Goal: Task Accomplishment & Management: Use online tool/utility

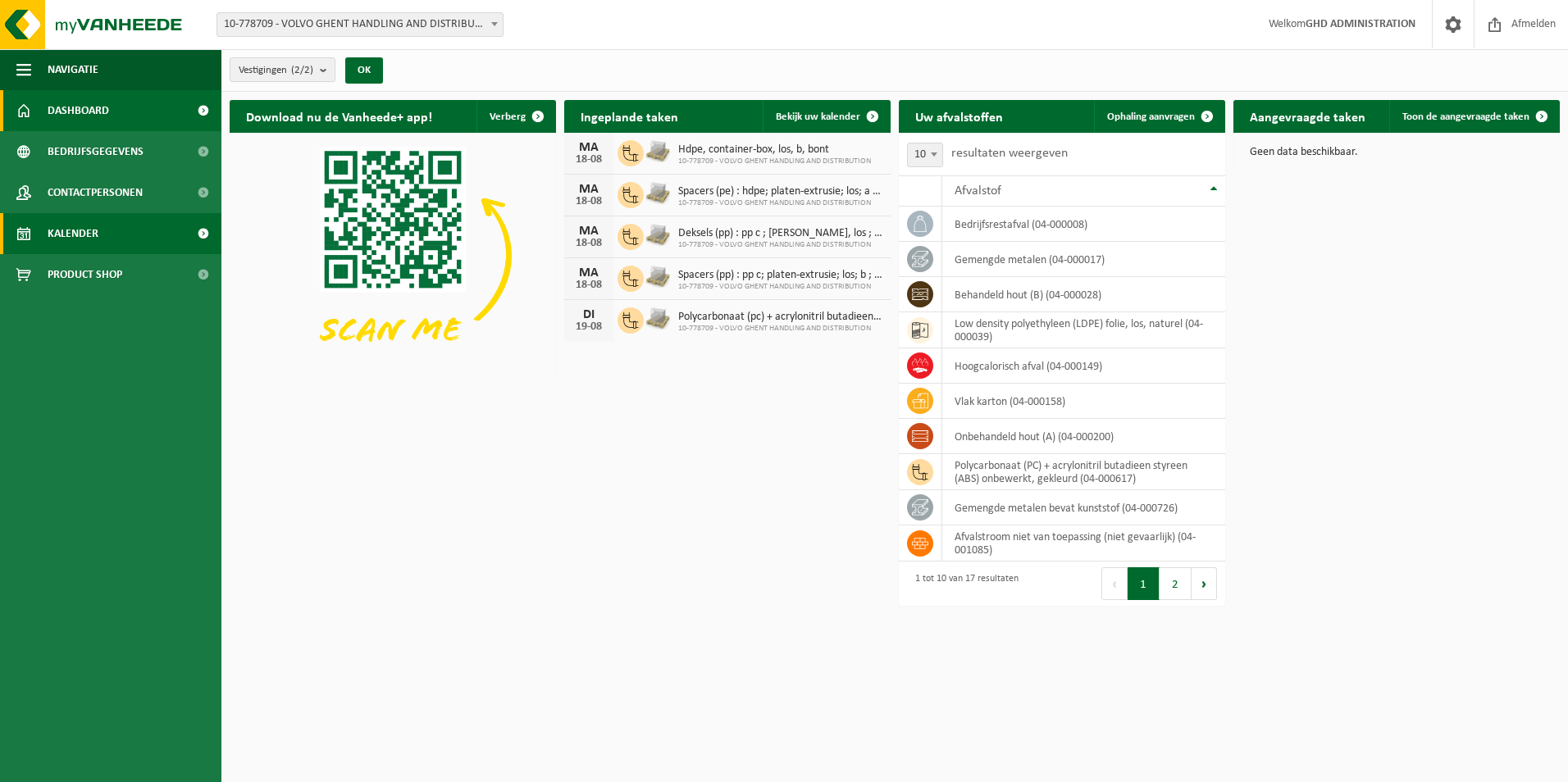
click at [90, 225] on span "Kalender" at bounding box center [73, 233] width 51 height 41
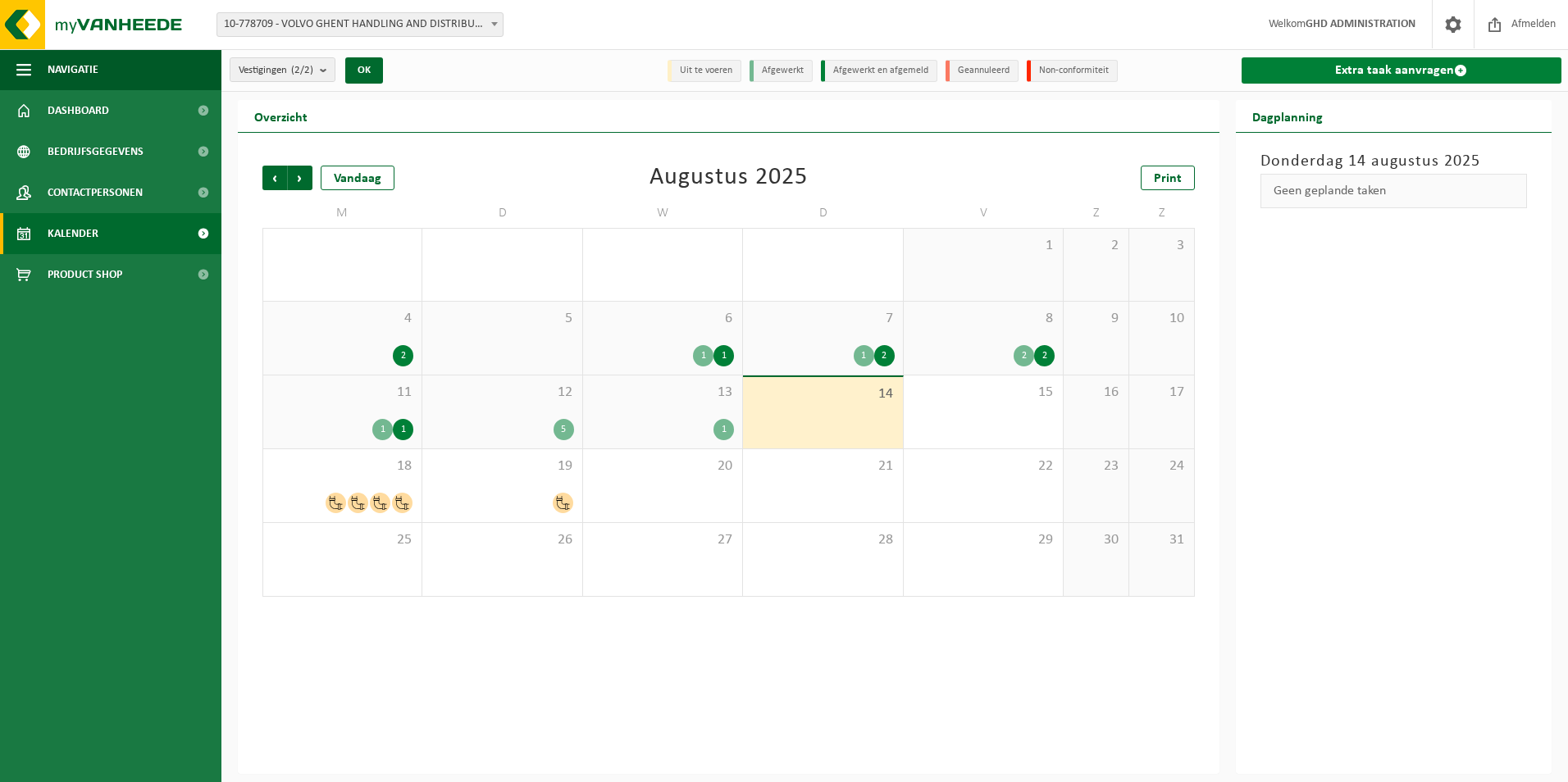
click at [1379, 64] on link "Extra taak aanvragen" at bounding box center [1402, 71] width 321 height 27
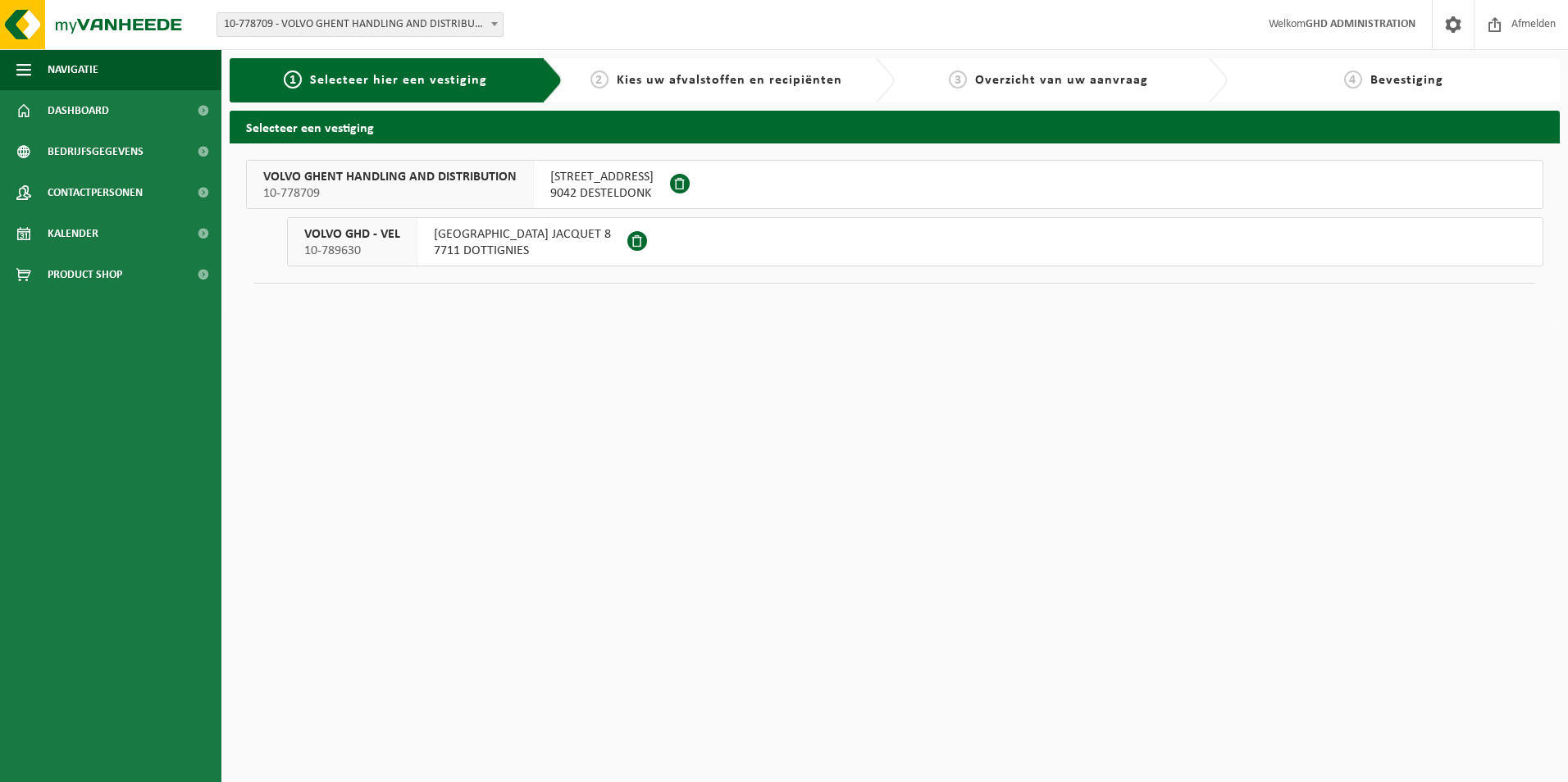
click at [581, 180] on span "SKALDENSTRAAT 102" at bounding box center [601, 176] width 103 height 16
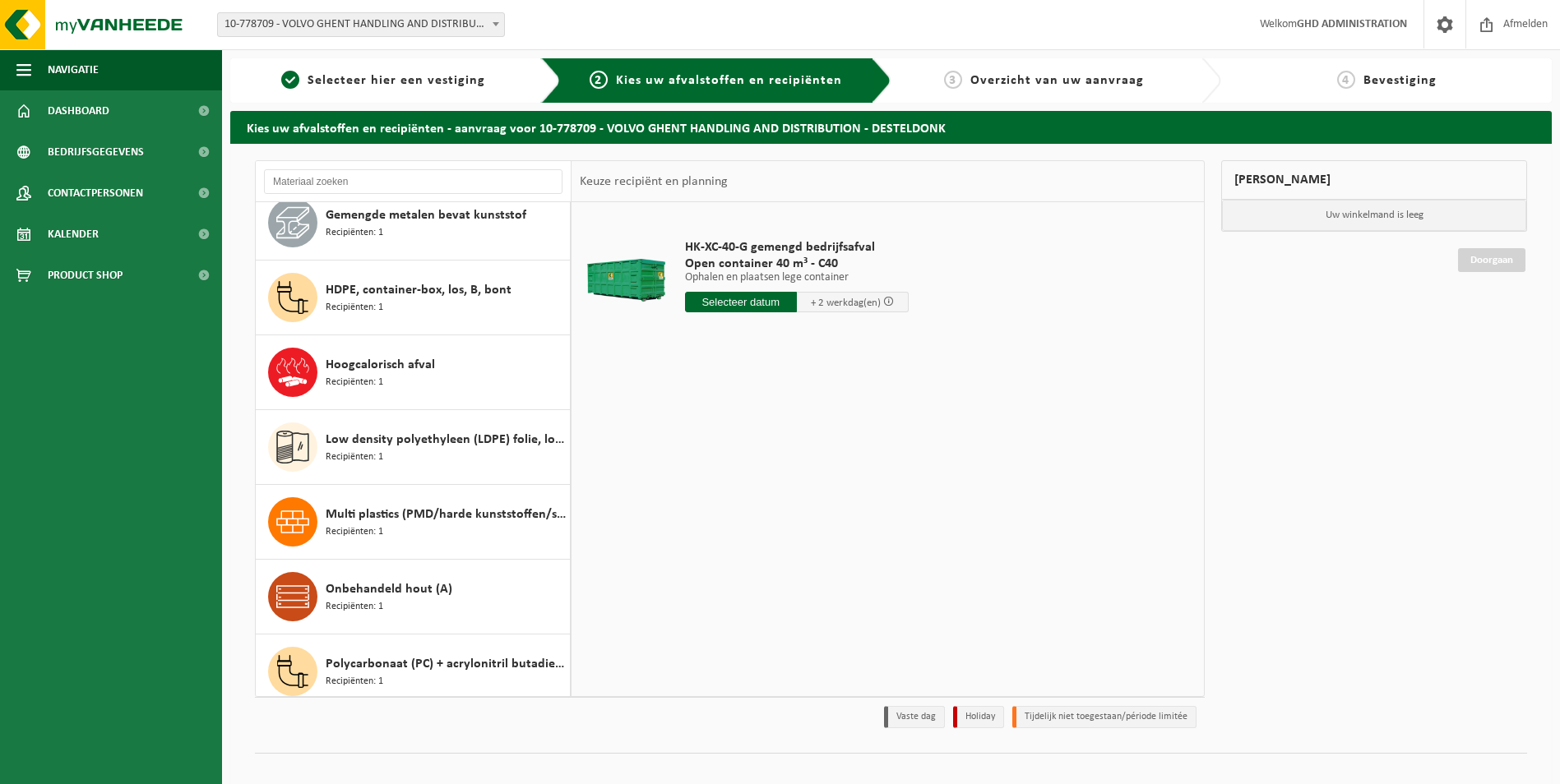
scroll to position [329, 0]
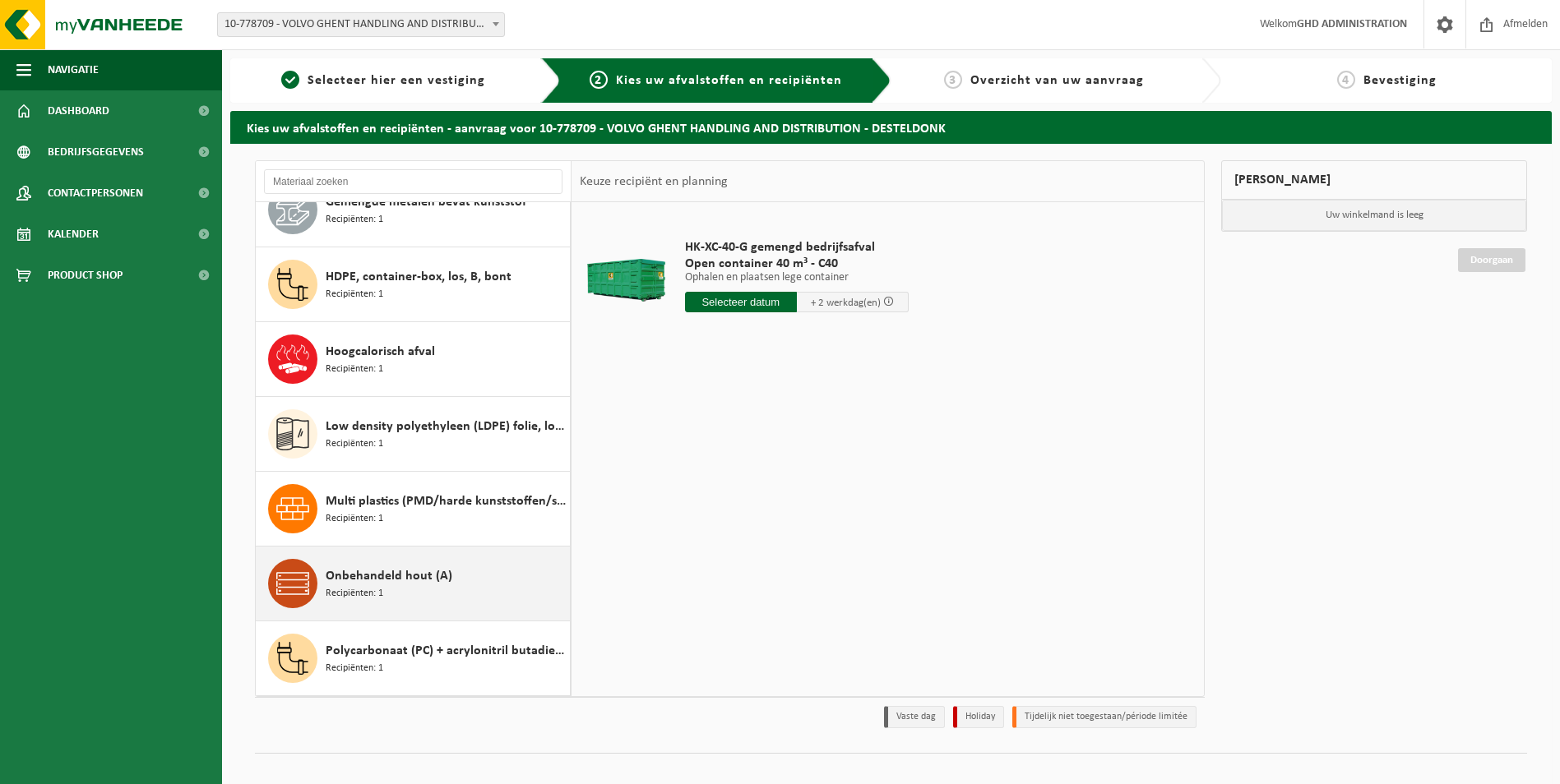
click at [451, 582] on div "Onbehandeld hout (A) Recipiënten: 1" at bounding box center [445, 584] width 240 height 49
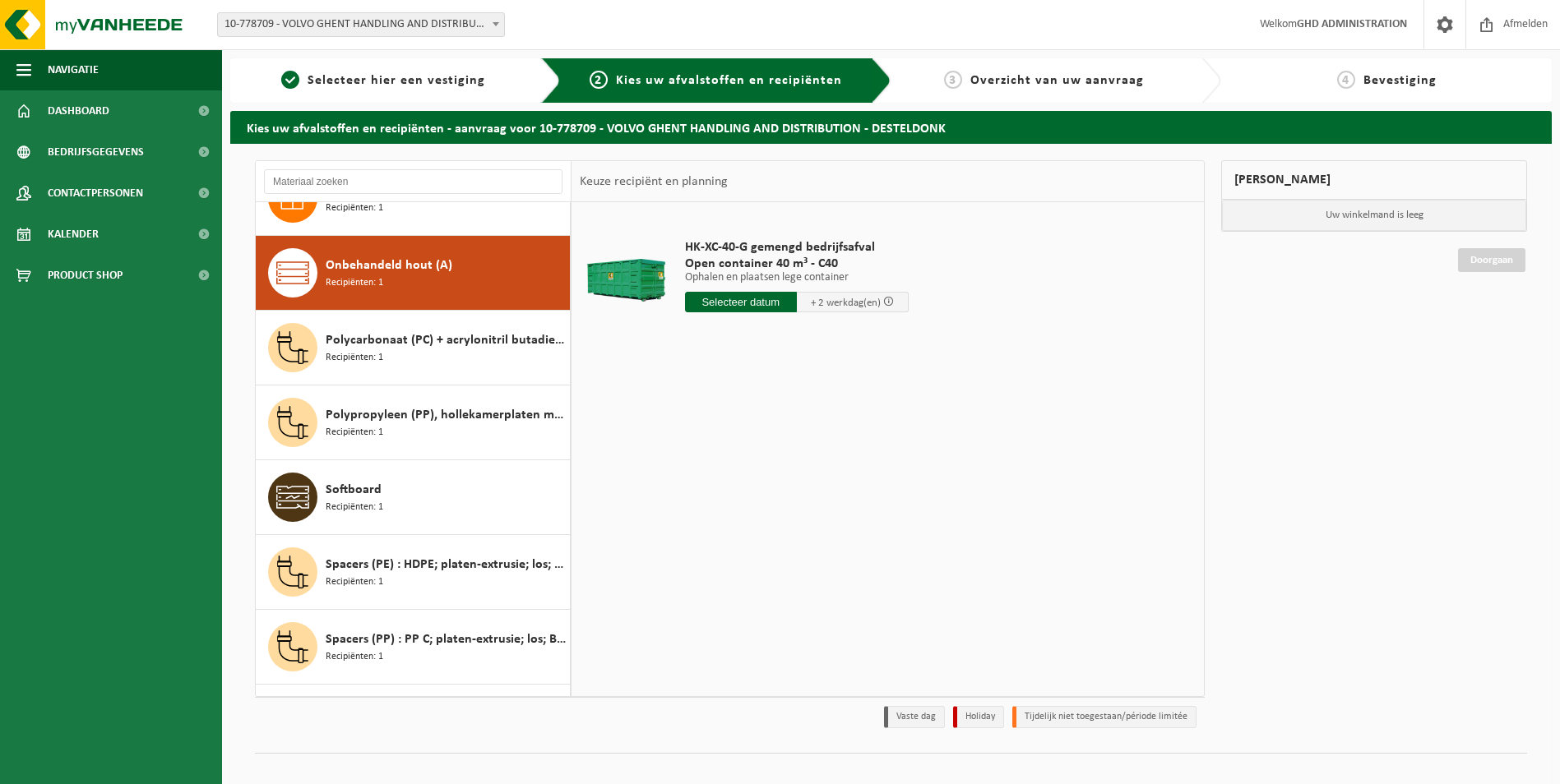
scroll to position [674, 0]
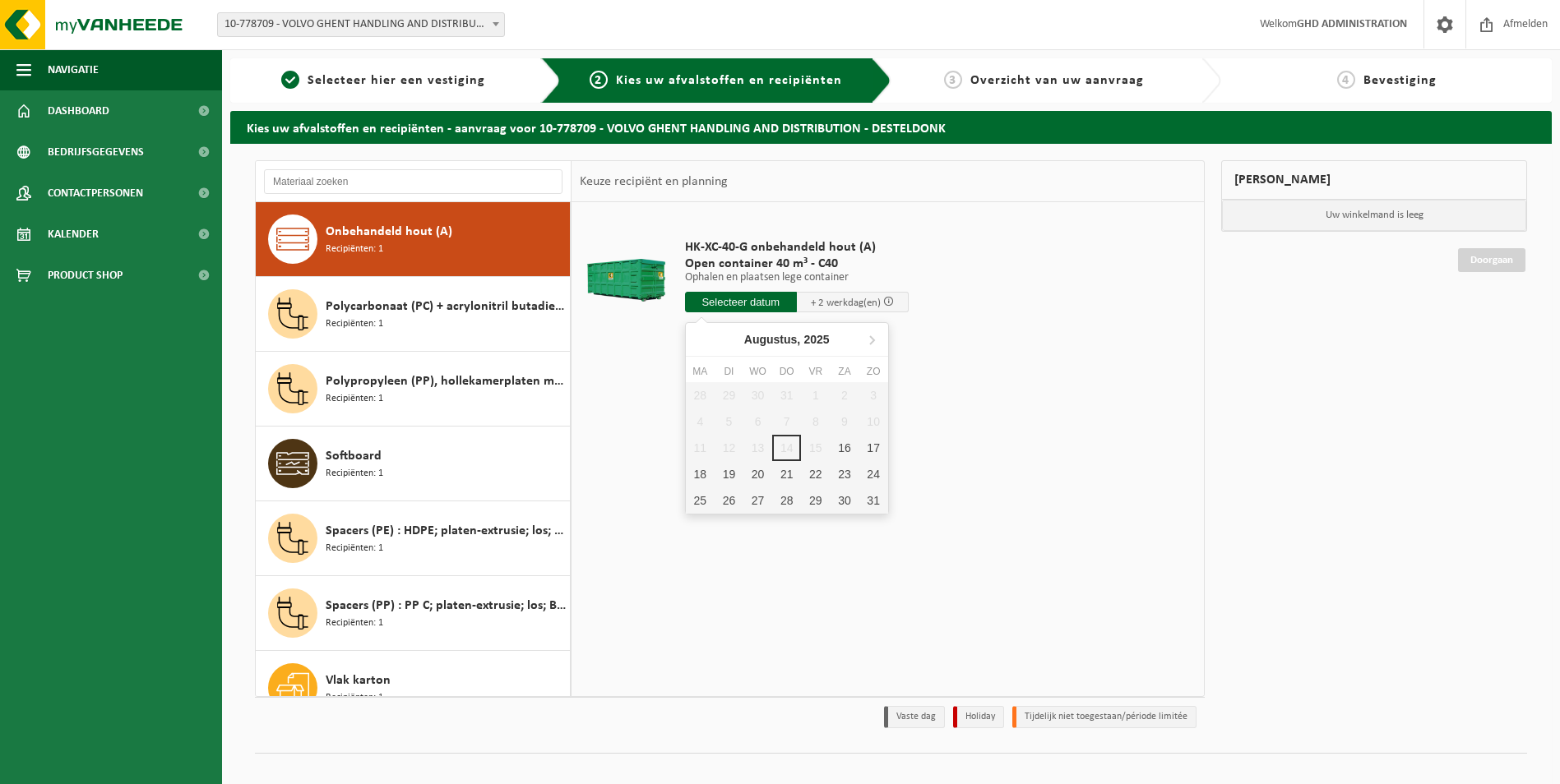
click at [750, 298] on input "text" at bounding box center [742, 303] width 112 height 21
click at [705, 471] on div "18" at bounding box center [700, 475] width 28 height 27
type input "Van 2025-08-18"
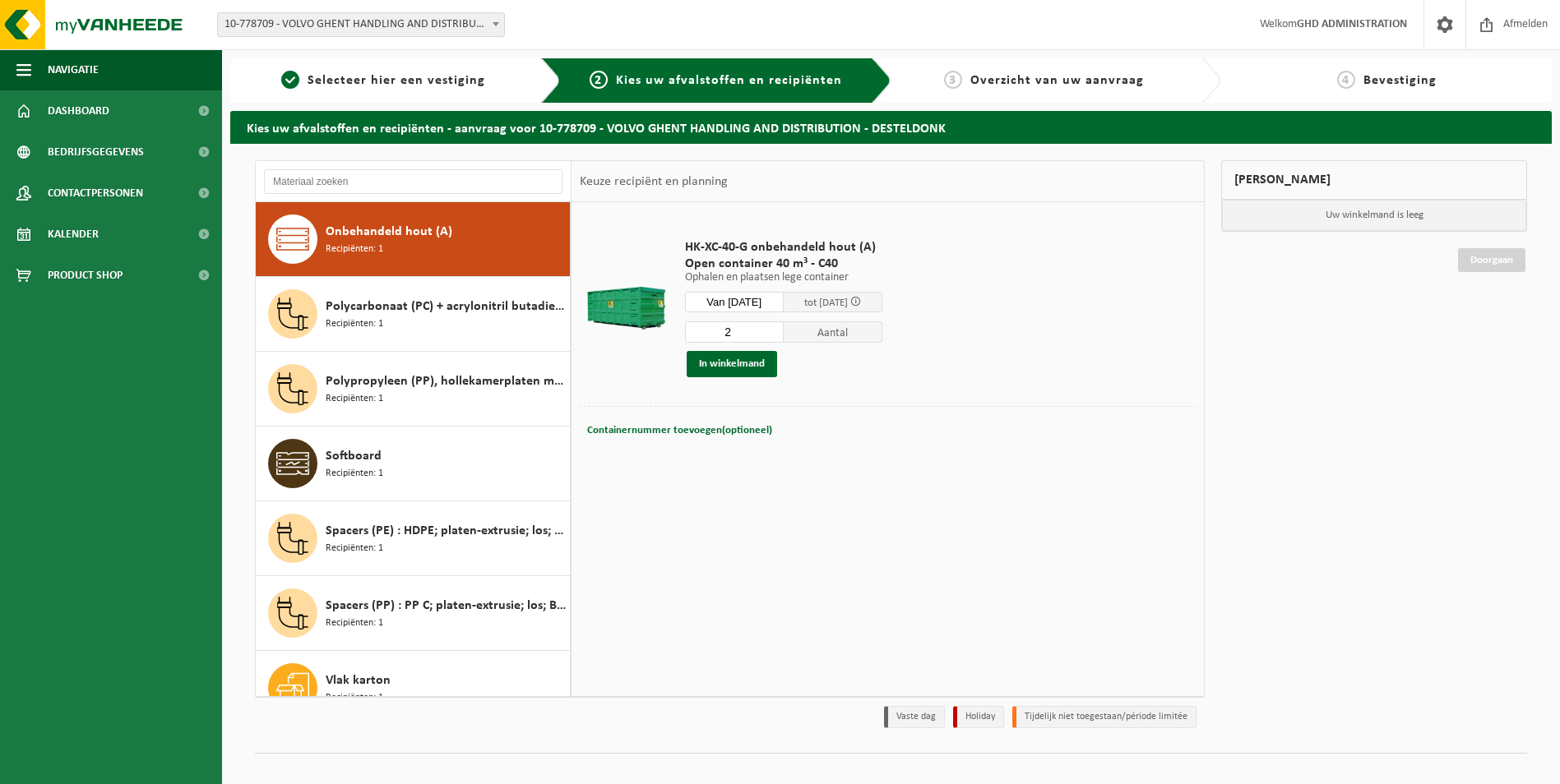
type input "2"
click at [782, 329] on input "2" at bounding box center [735, 332] width 99 height 22
click at [721, 365] on button "In winkelmand" at bounding box center [731, 364] width 90 height 27
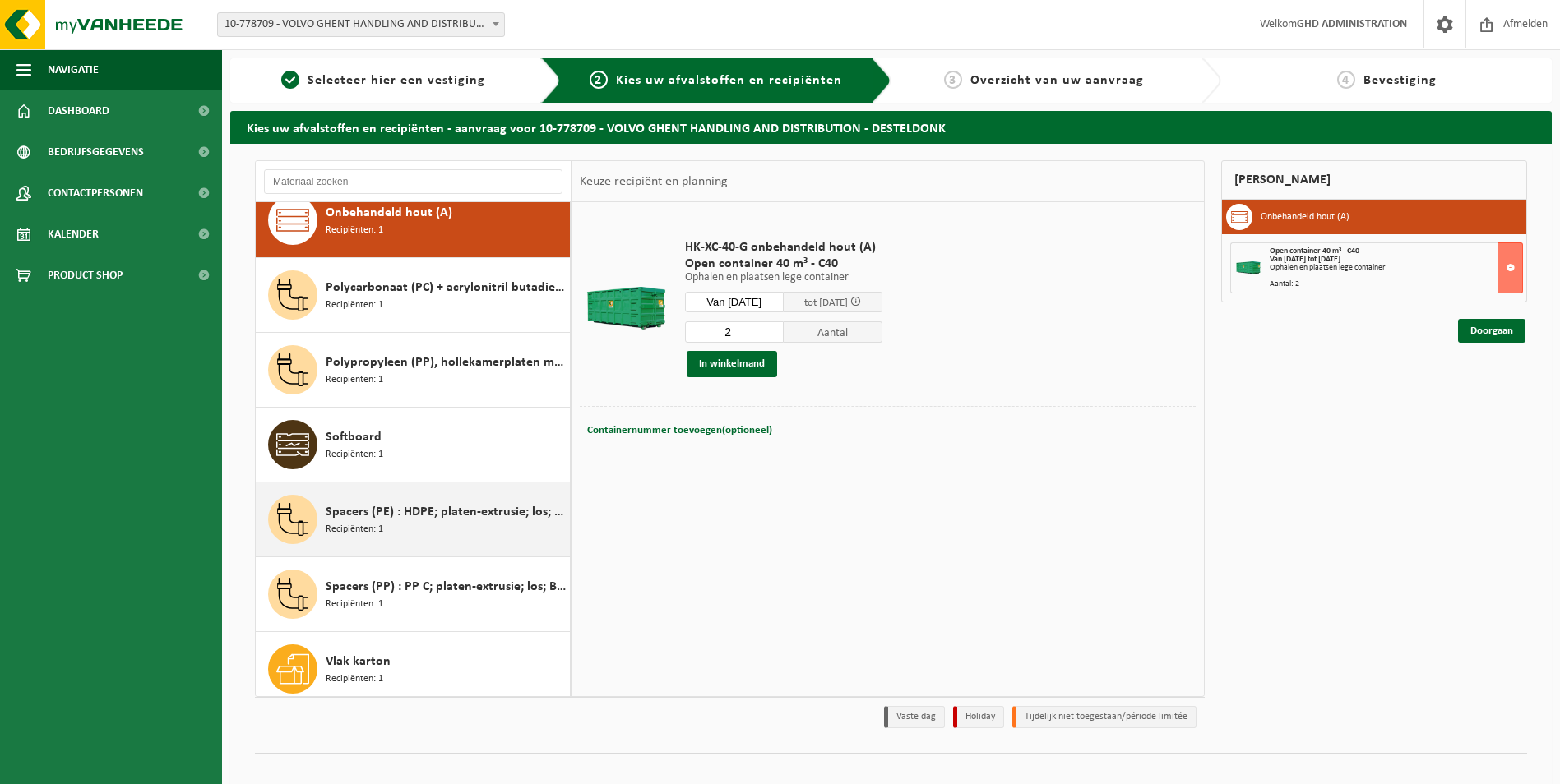
scroll to position [702, 0]
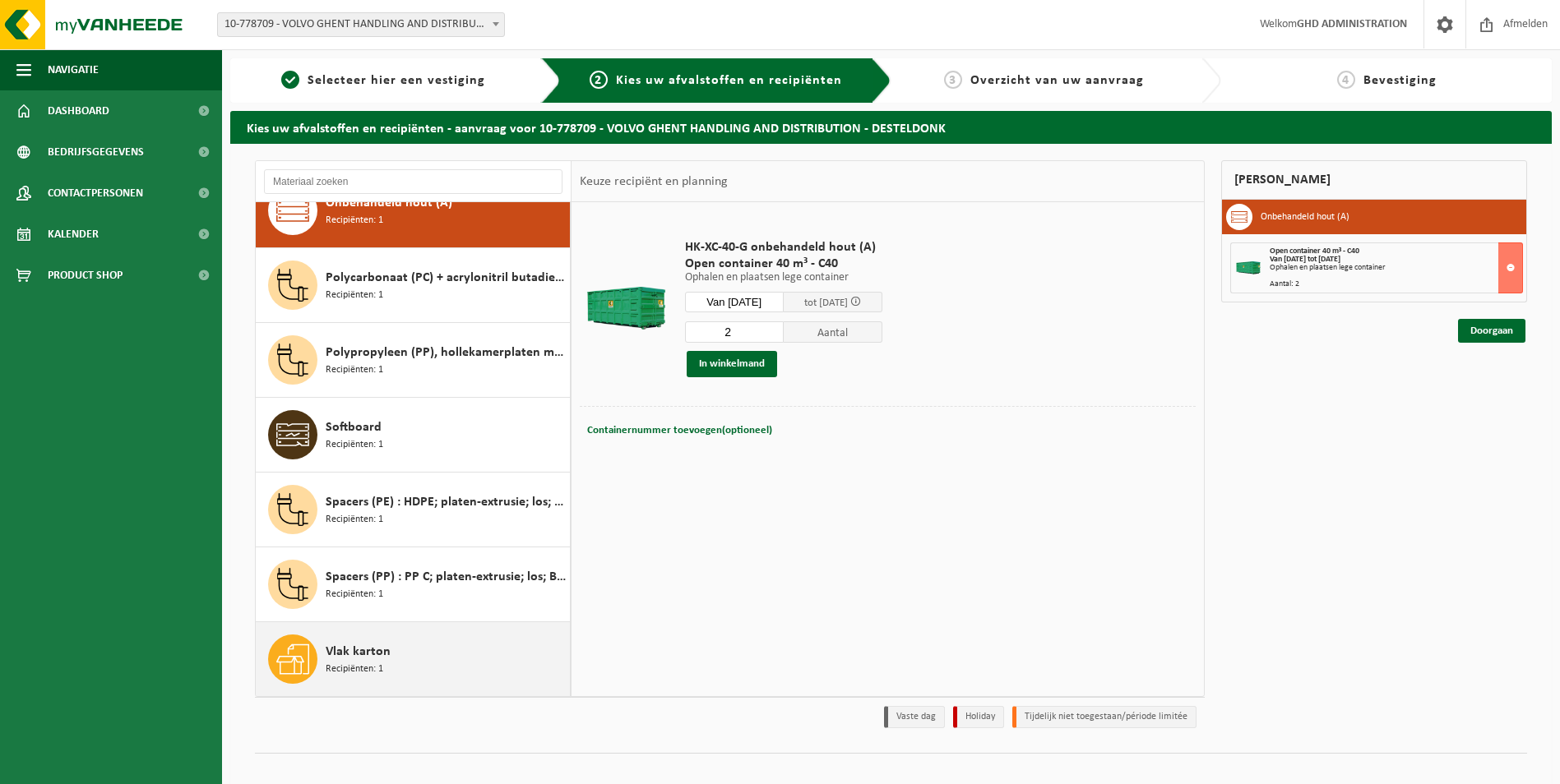
click at [402, 662] on div "Vlak karton Recipiënten: 1" at bounding box center [445, 660] width 240 height 49
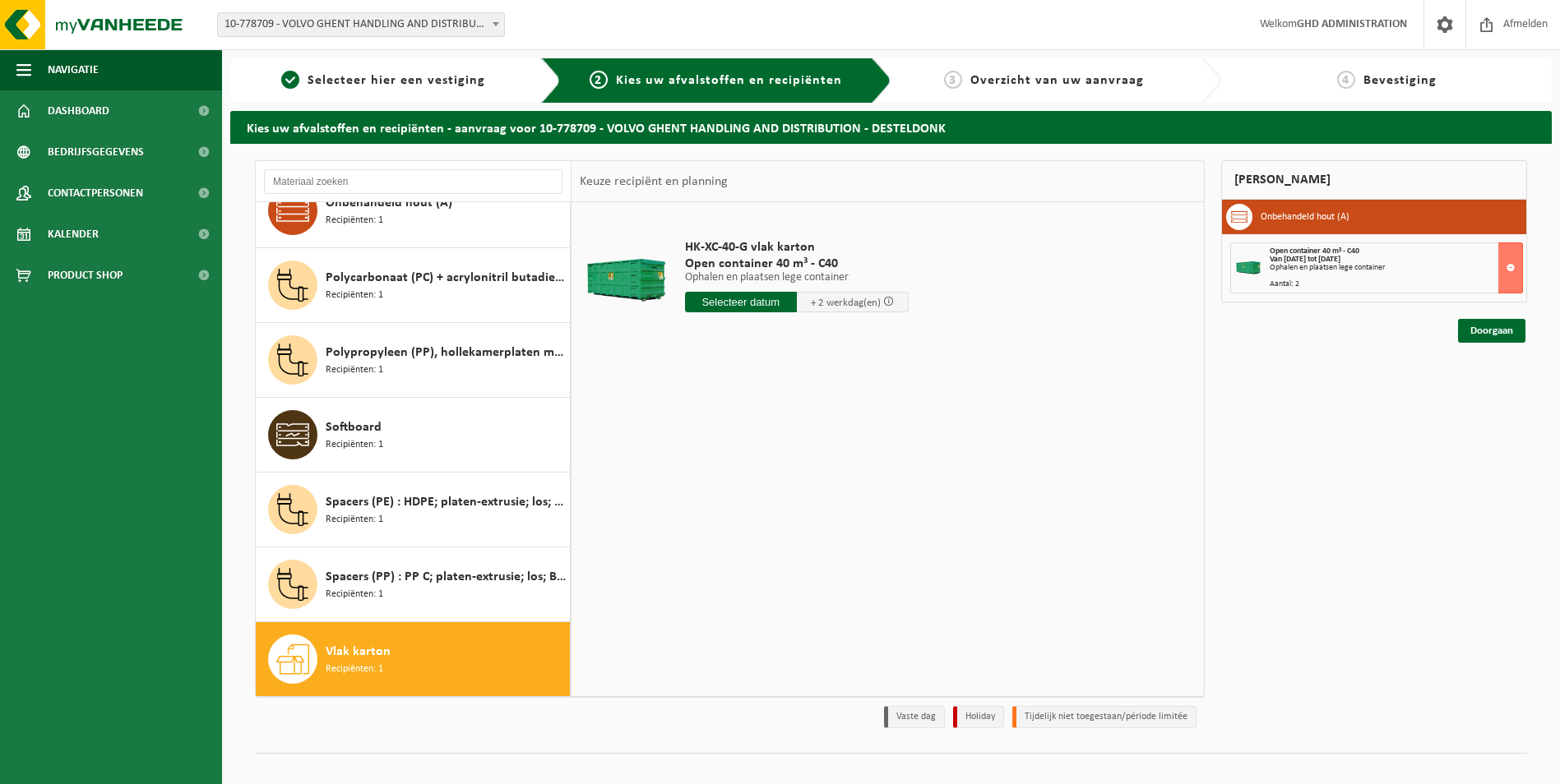
click at [754, 300] on input "text" at bounding box center [742, 303] width 112 height 21
click at [708, 481] on div "18" at bounding box center [700, 475] width 28 height 27
type input "Van 2025-08-18"
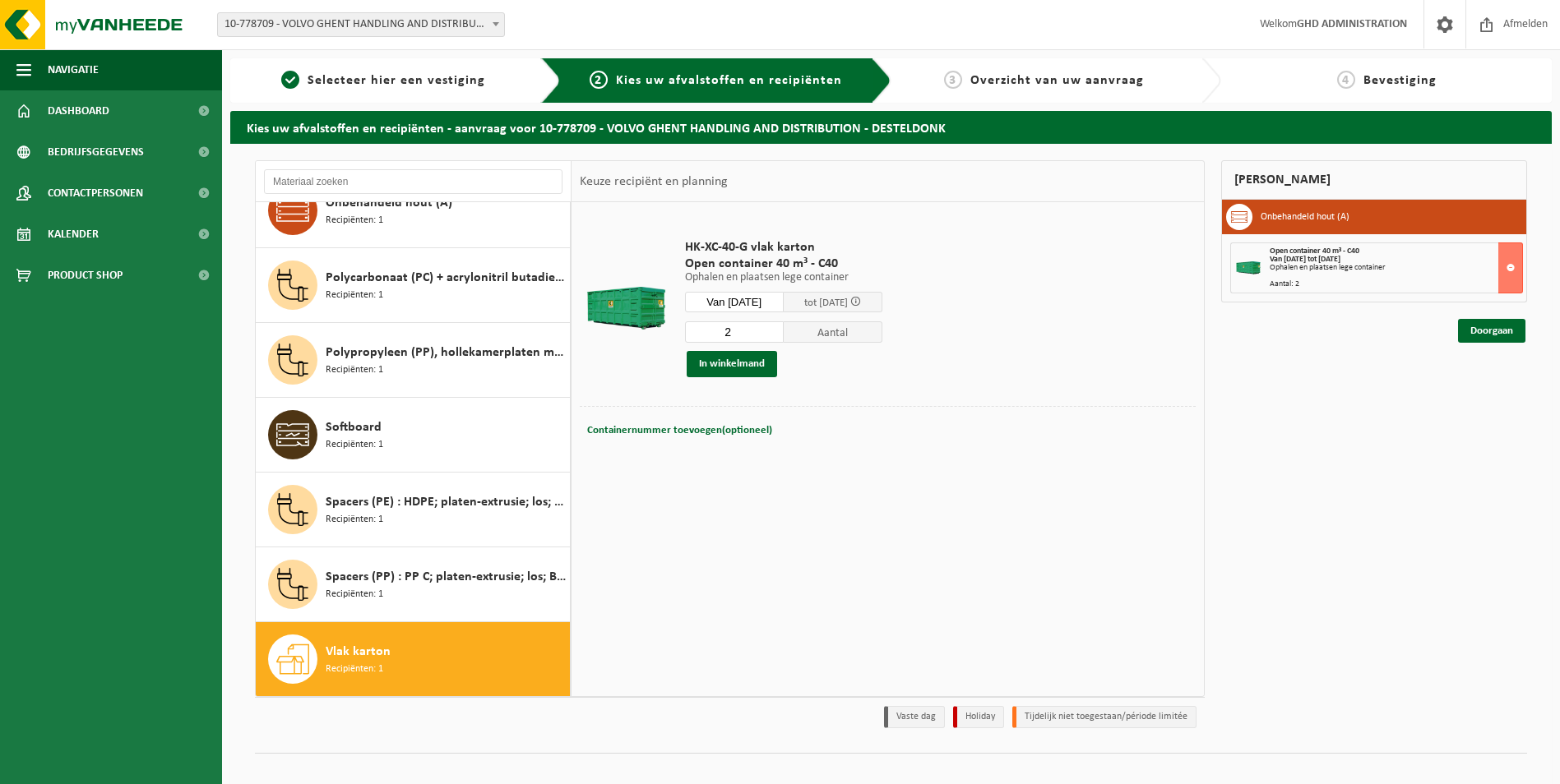
type input "2"
click at [782, 327] on input "2" at bounding box center [735, 332] width 99 height 22
click at [727, 361] on button "In winkelmand" at bounding box center [731, 364] width 90 height 27
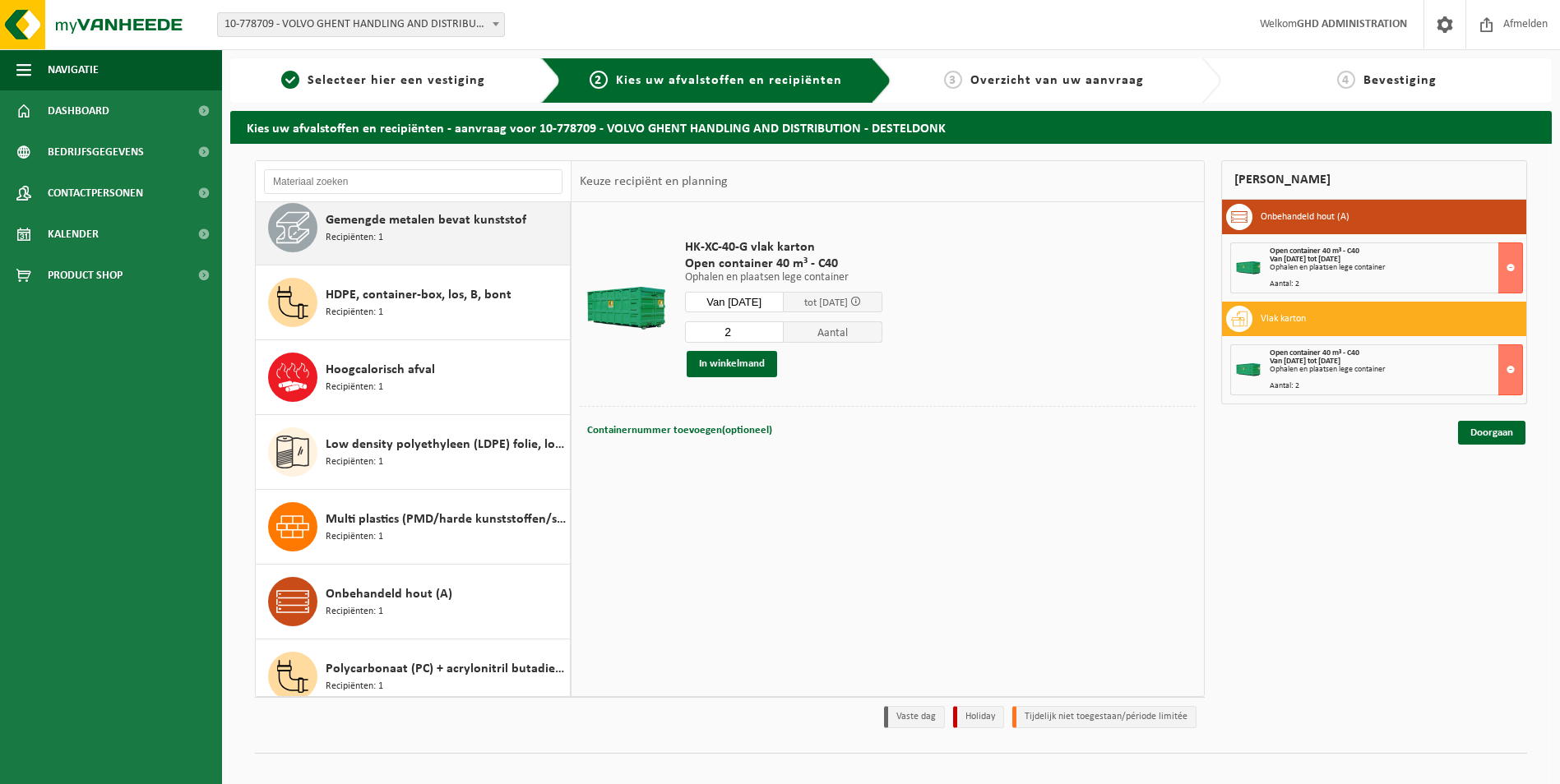
scroll to position [329, 0]
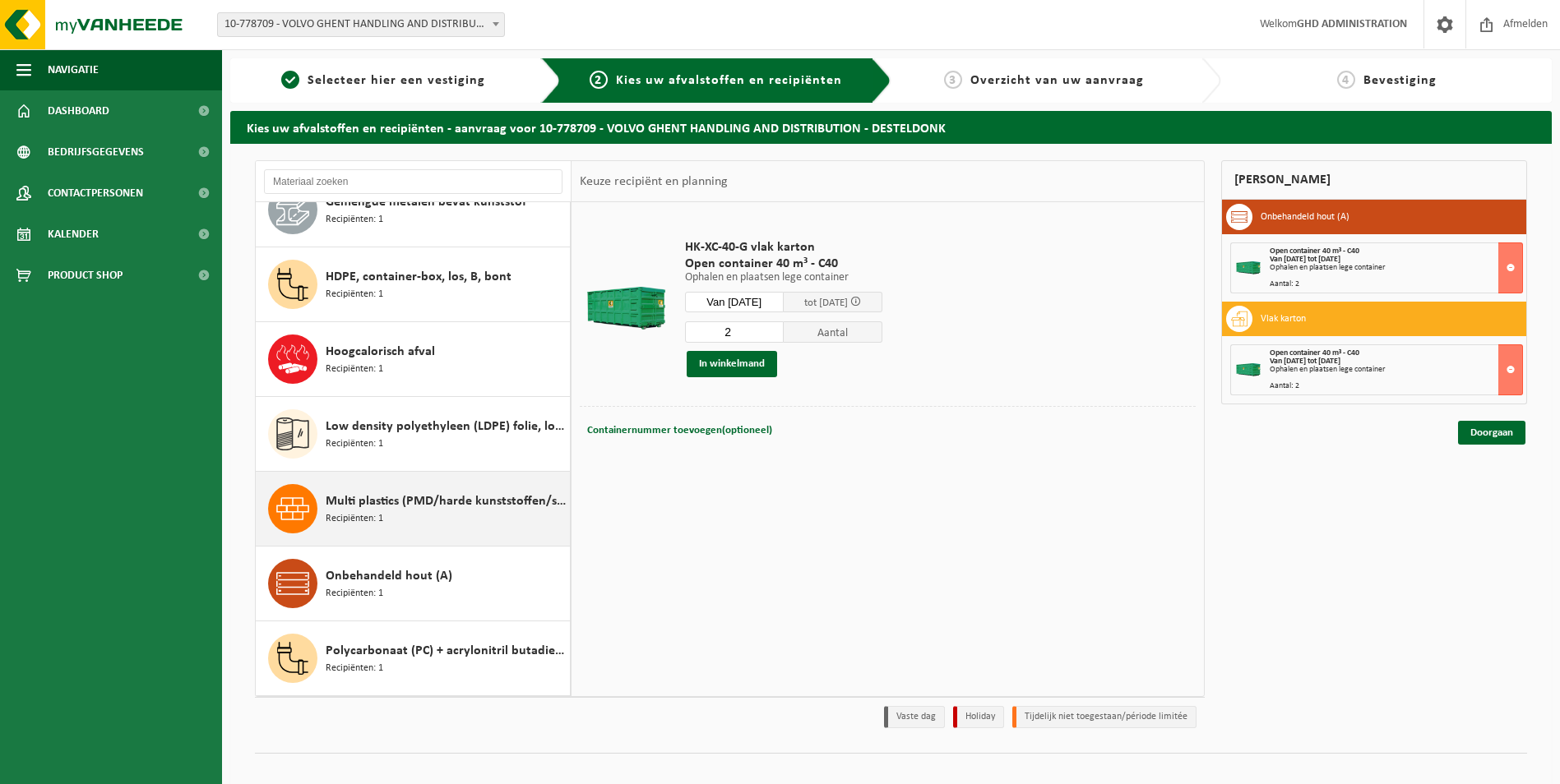
click at [477, 516] on div "Multi plastics (PMD/harde kunststoffen/spanbanden/EPS/folie naturel/folie gemen…" at bounding box center [445, 509] width 240 height 49
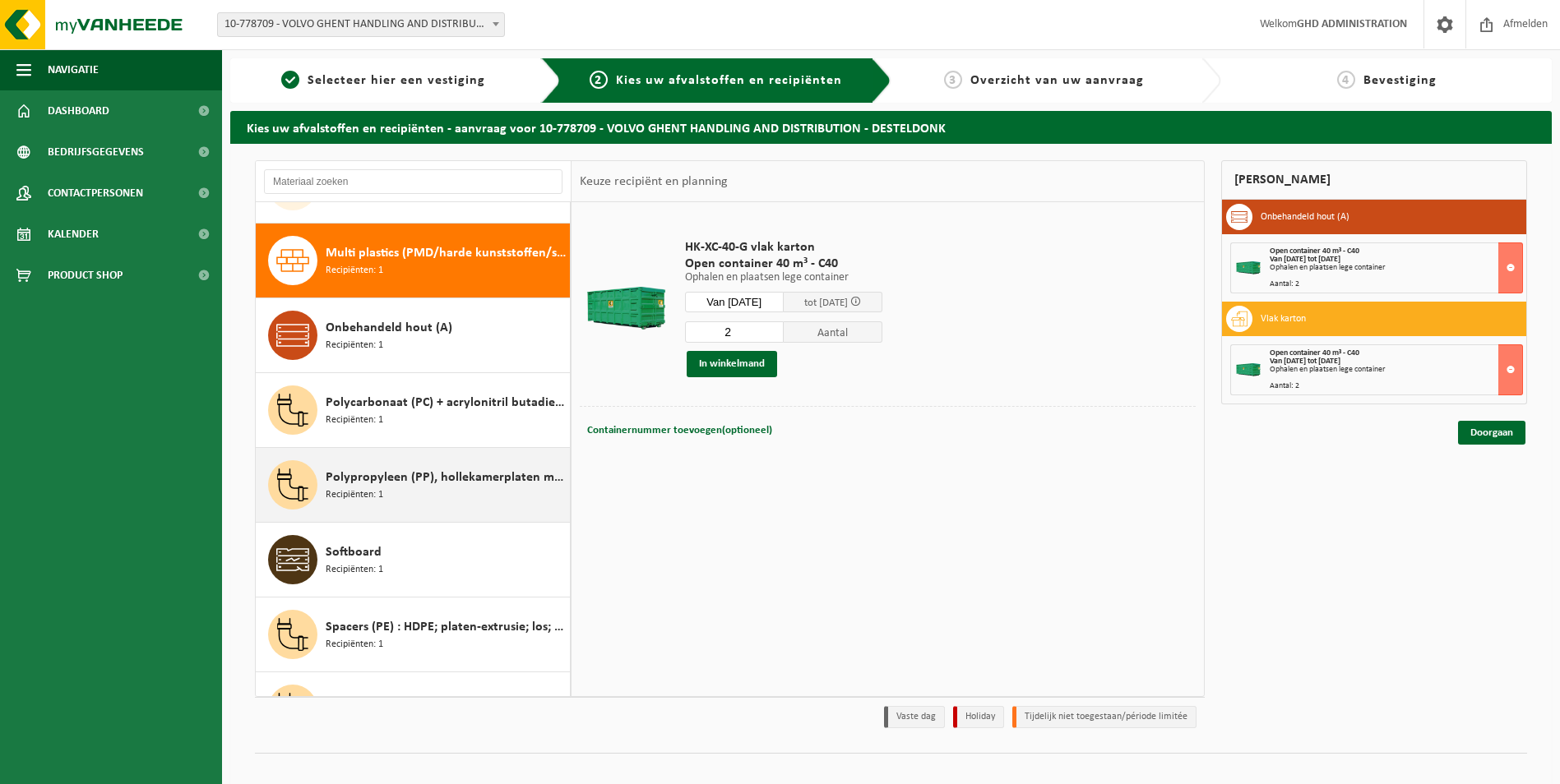
scroll to position [599, 0]
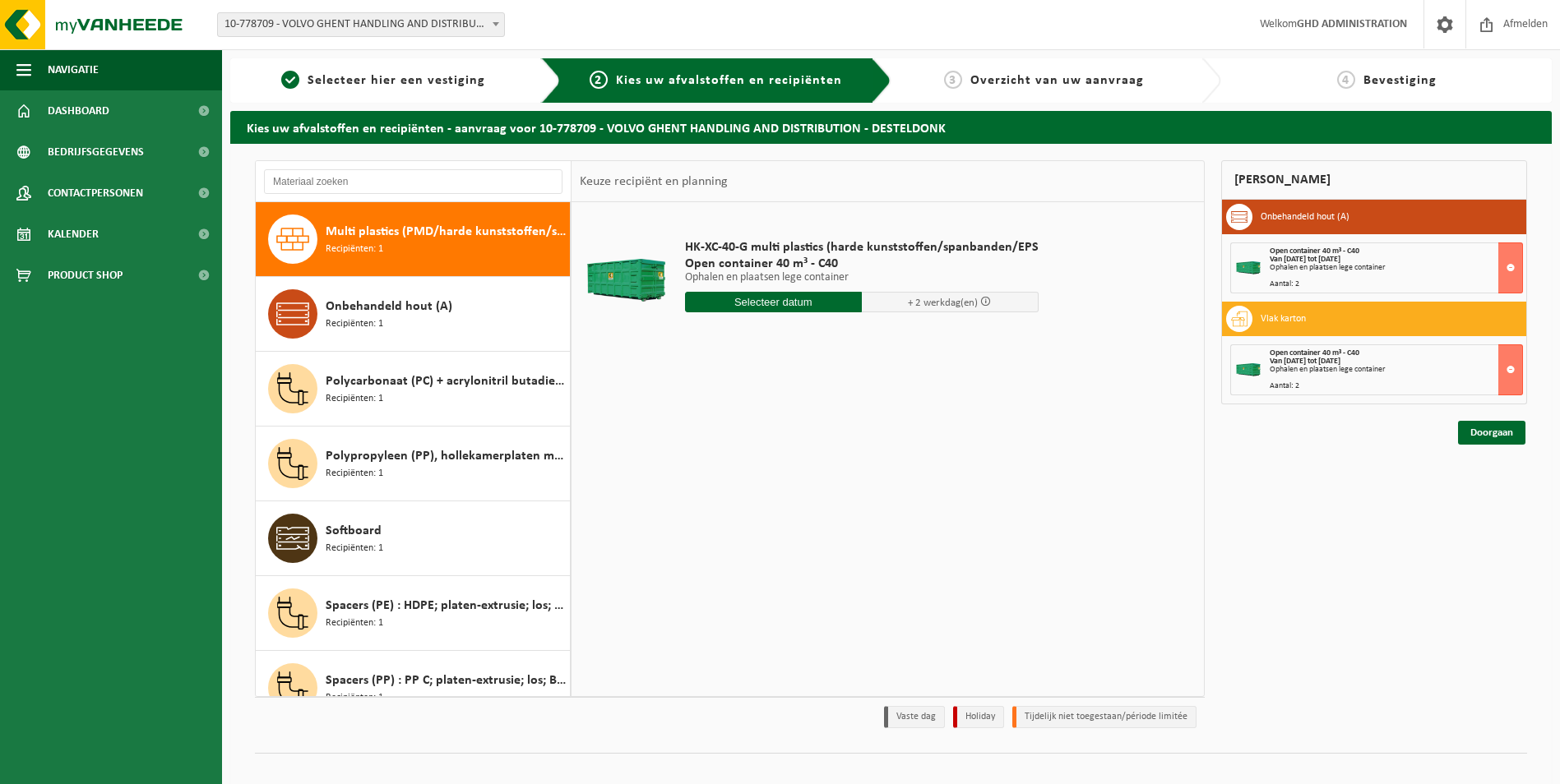
click at [779, 298] on input "text" at bounding box center [774, 303] width 177 height 21
click at [694, 472] on div "18" at bounding box center [700, 475] width 28 height 27
type input "Van 2025-08-18"
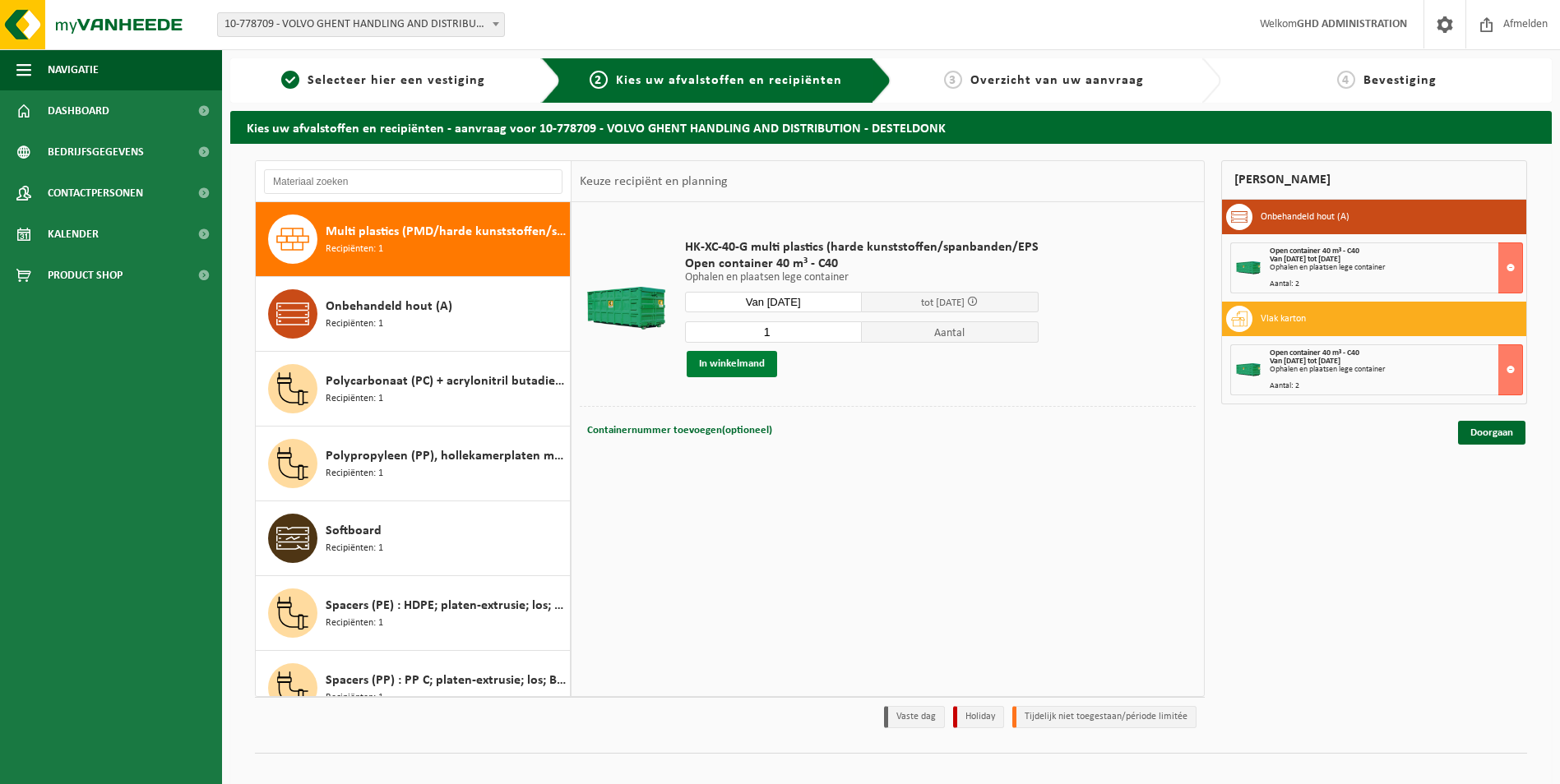
click at [742, 360] on button "In winkelmand" at bounding box center [731, 364] width 90 height 27
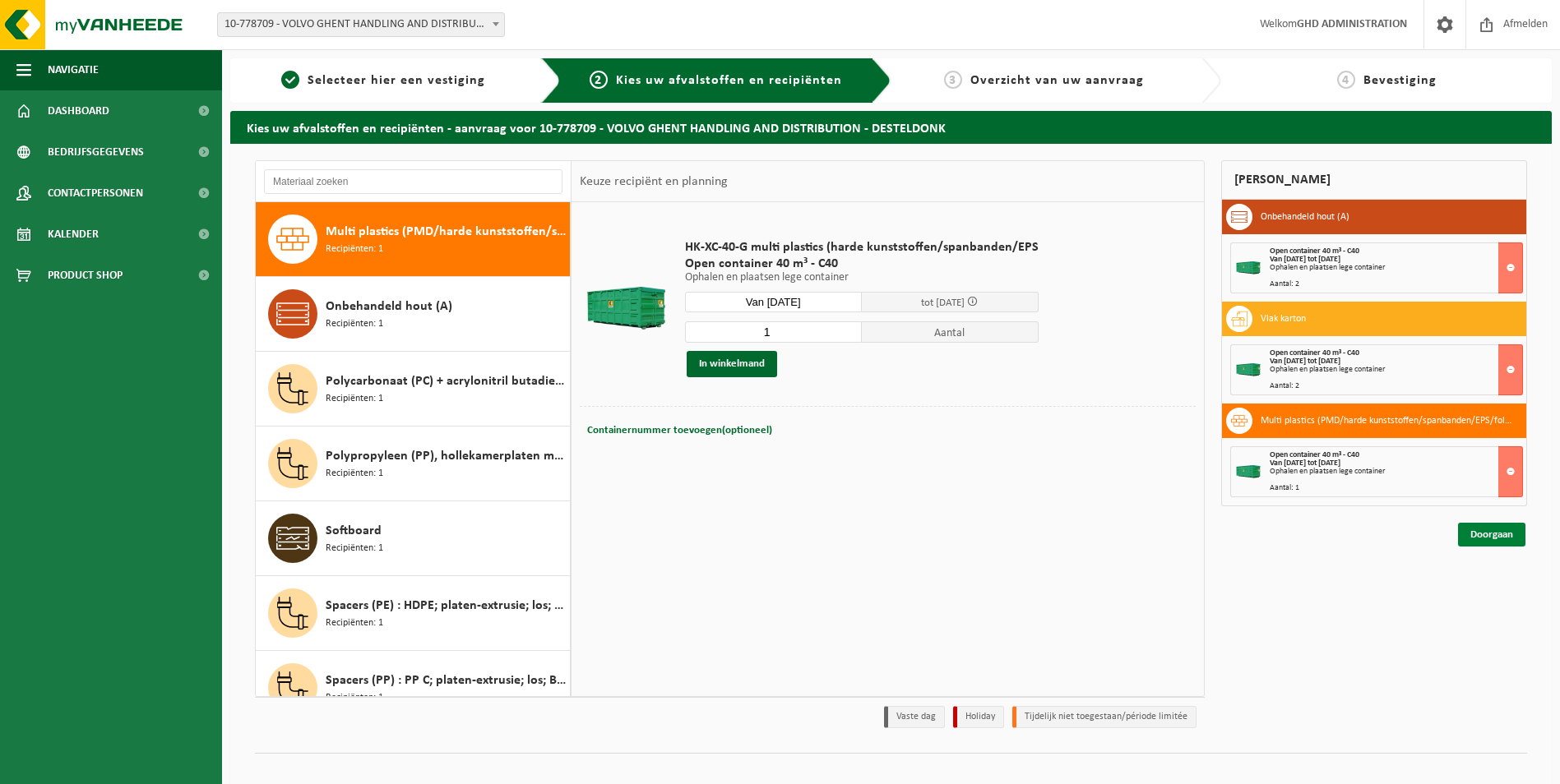
click at [1494, 530] on link "Doorgaan" at bounding box center [1492, 534] width 67 height 24
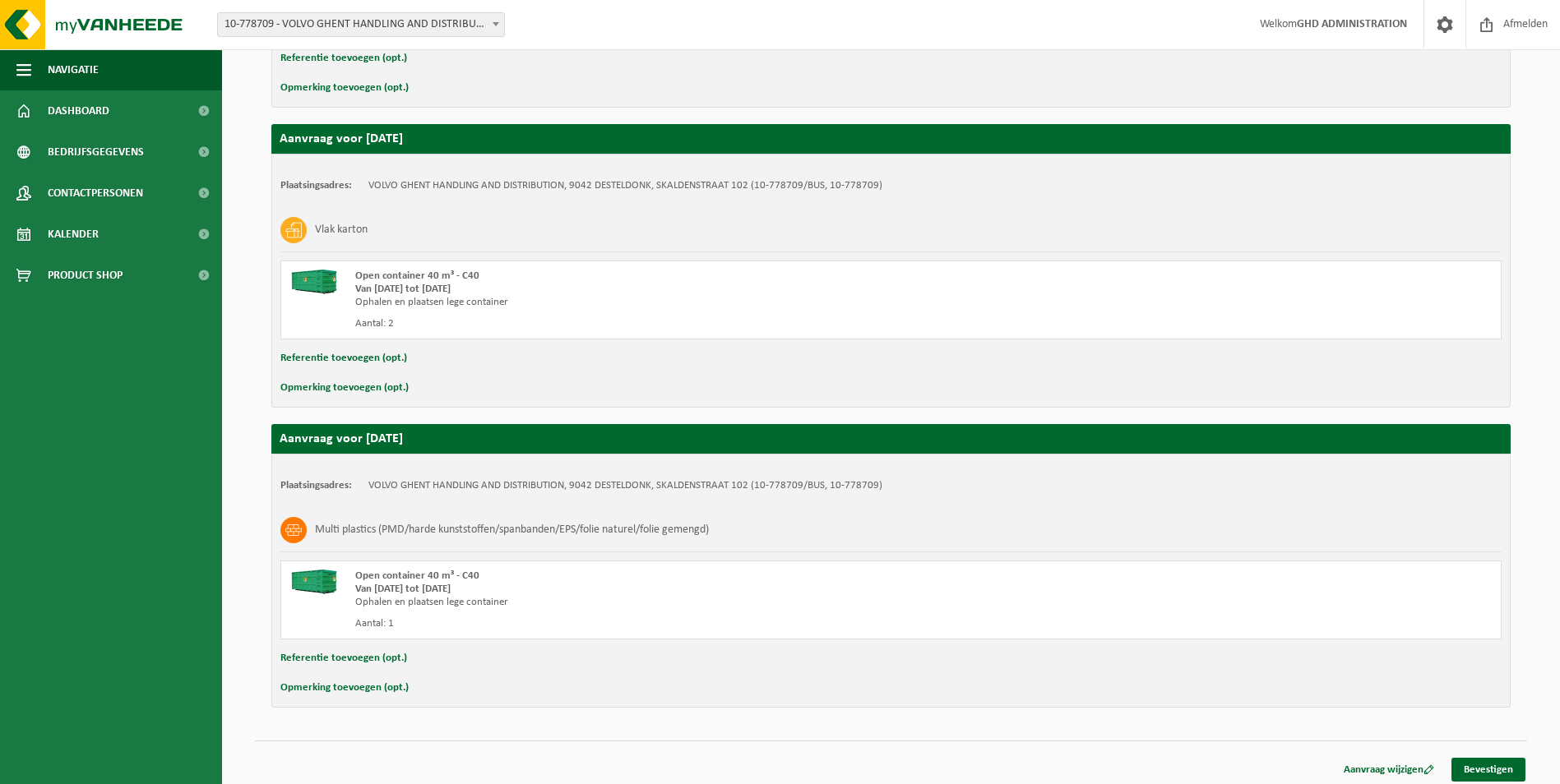
scroll to position [521, 0]
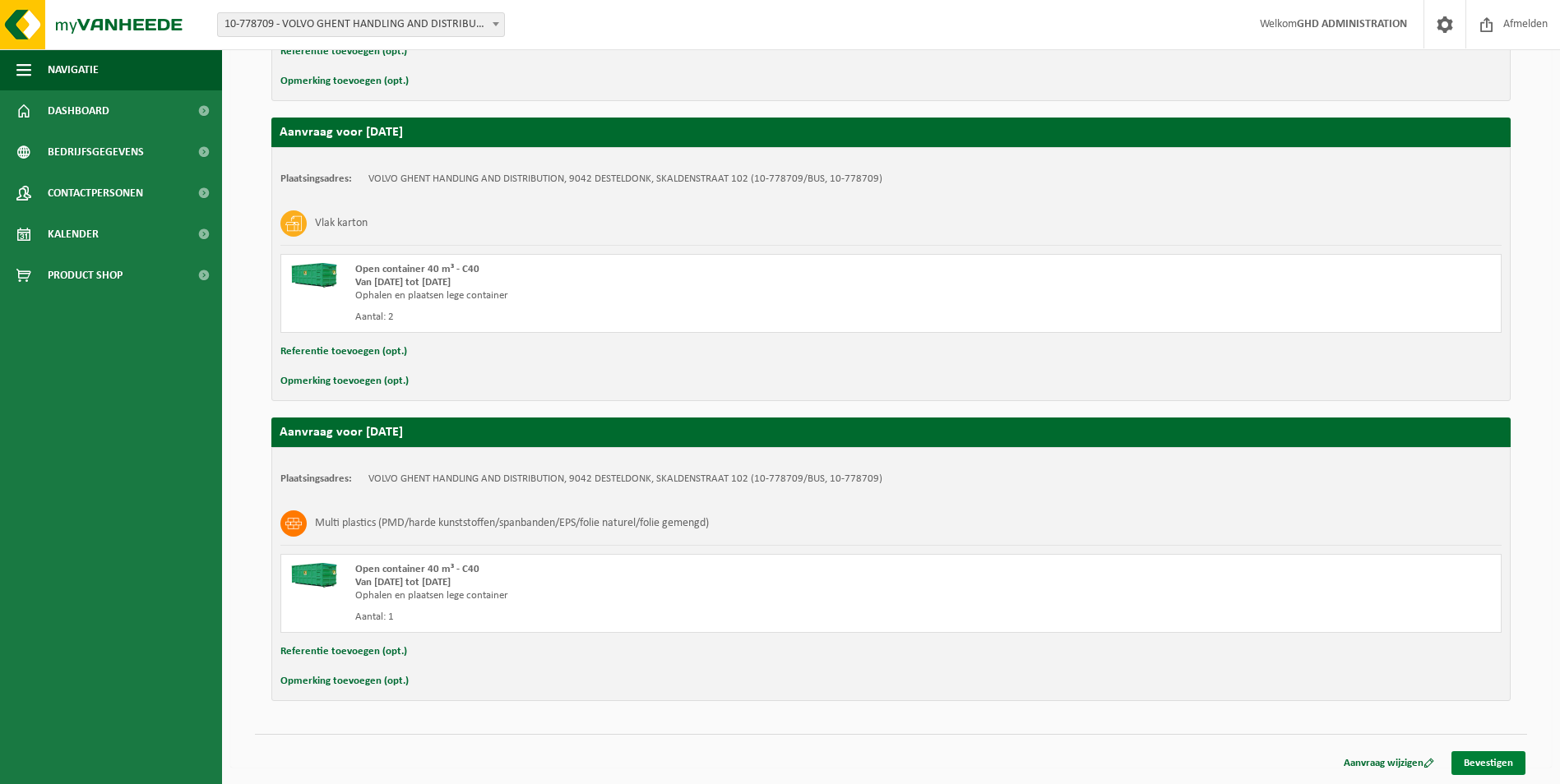
click at [1491, 765] on link "Bevestigen" at bounding box center [1489, 763] width 74 height 24
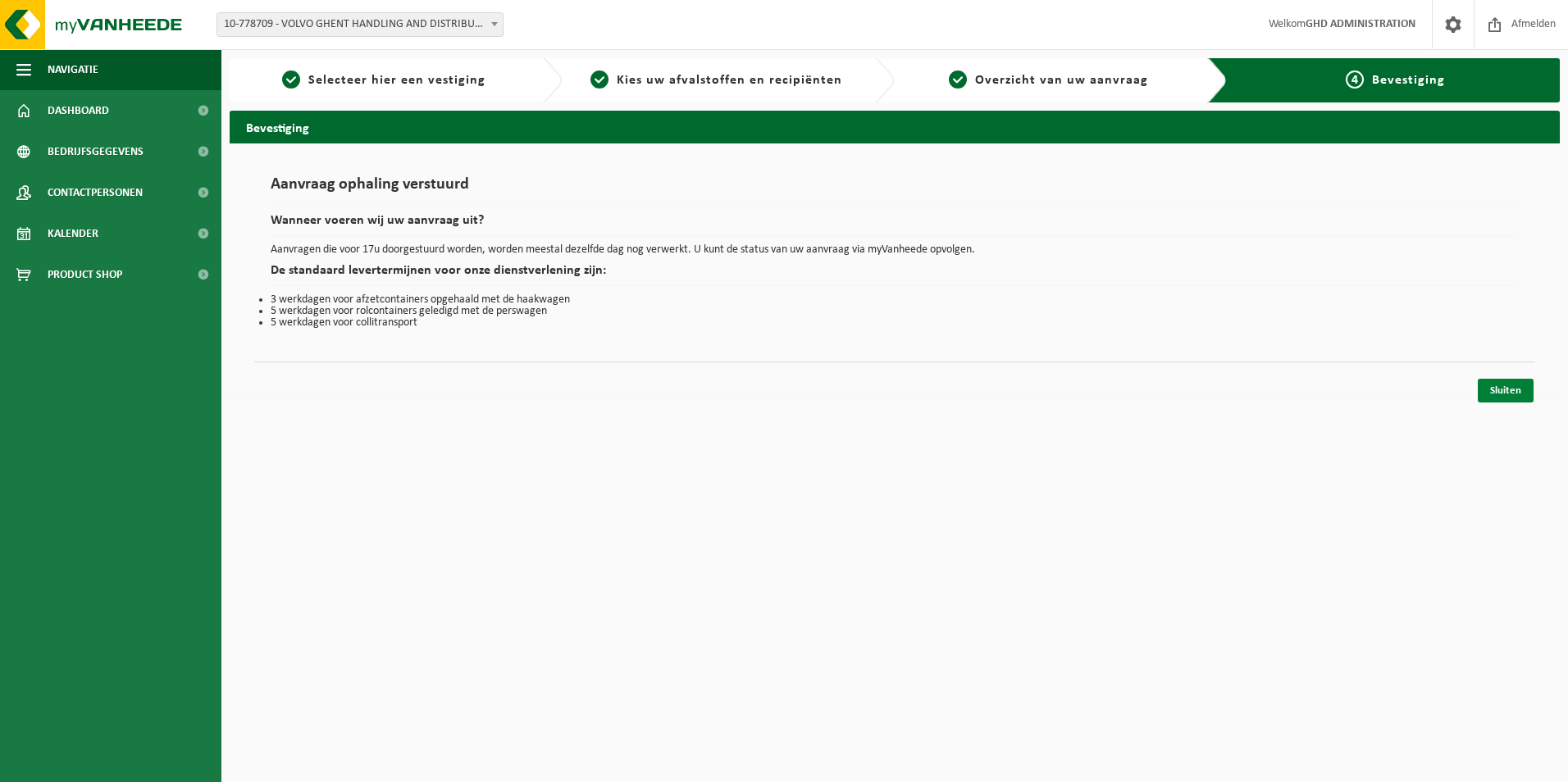
click at [1511, 394] on link "Sluiten" at bounding box center [1506, 390] width 56 height 24
